Goal: Information Seeking & Learning: Learn about a topic

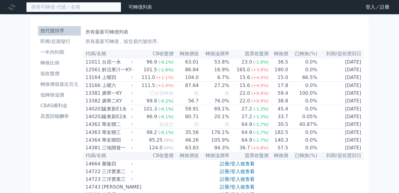
click at [72, 11] on input at bounding box center [73, 7] width 95 height 10
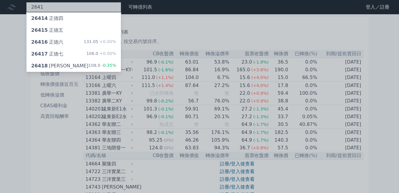
type input "2641"
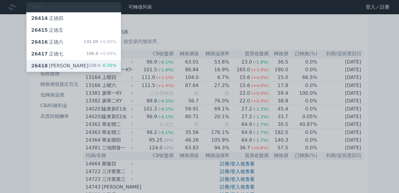
click at [66, 65] on div "26418 正德八 108.0 -0.35%" at bounding box center [73, 66] width 94 height 12
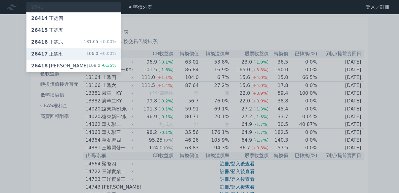
click at [51, 50] on div "26417 正德七" at bounding box center [47, 53] width 32 height 7
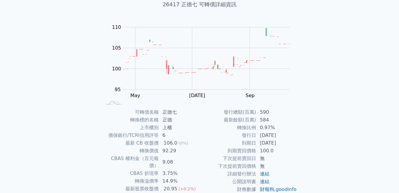
scroll to position [30, 0]
